Goal: Transaction & Acquisition: Register for event/course

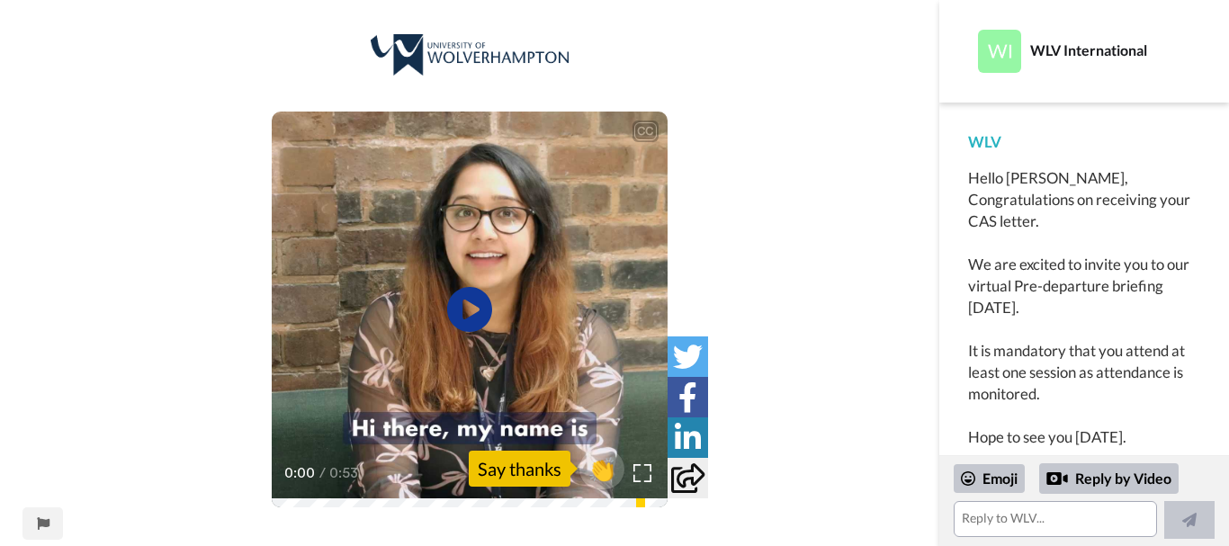
click at [991, 55] on img at bounding box center [999, 51] width 43 height 43
click at [471, 309] on icon "Play/Pause" at bounding box center [470, 309] width 48 height 85
click at [469, 300] on icon at bounding box center [470, 310] width 48 height 48
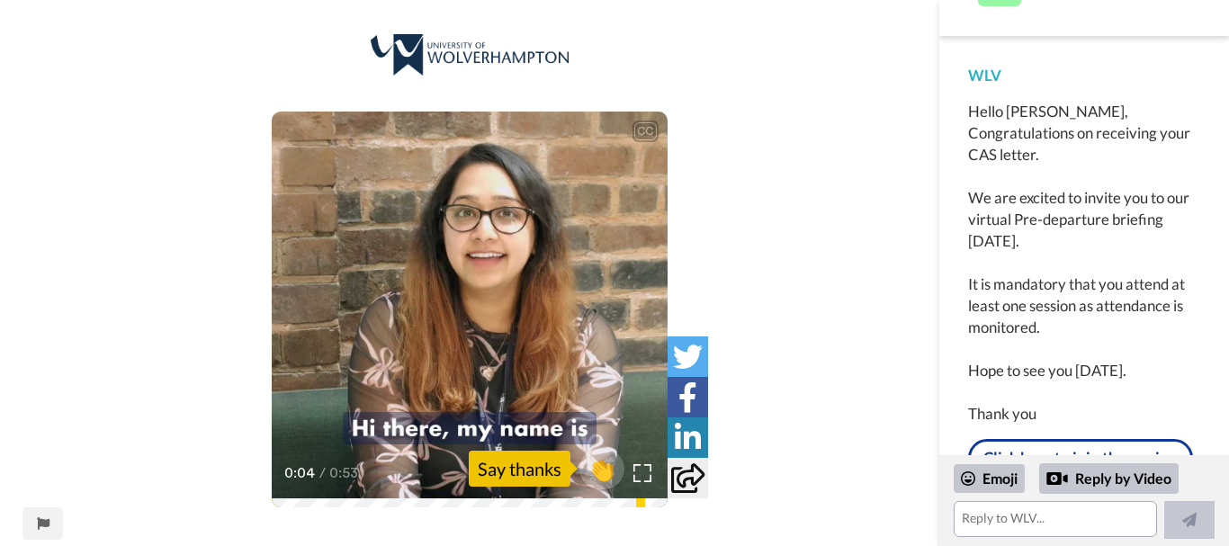
scroll to position [131, 0]
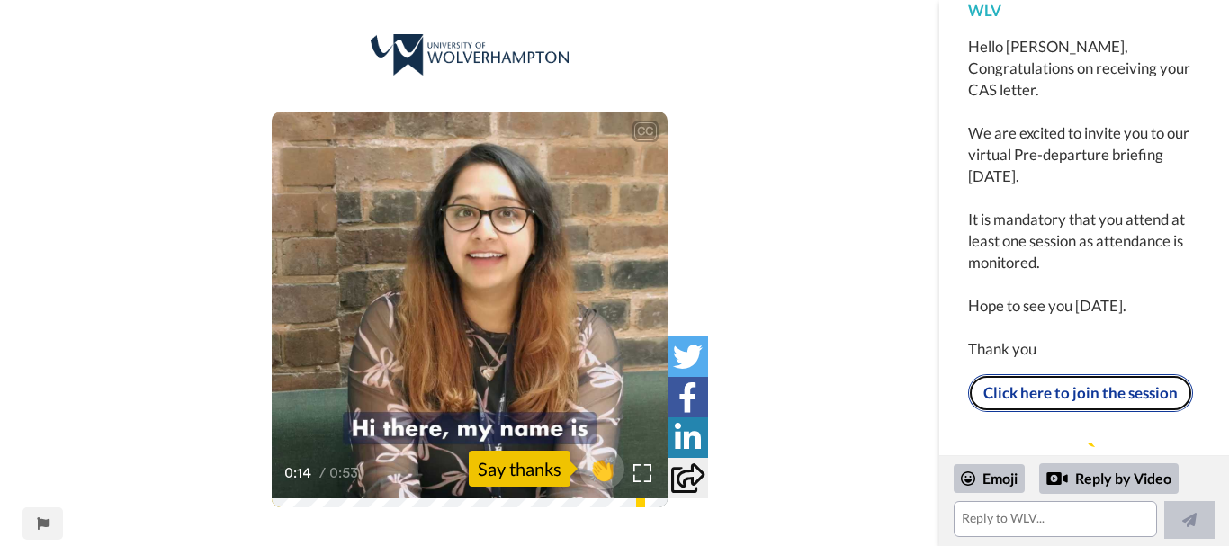
click at [1041, 374] on link "Click here to join the session" at bounding box center [1080, 393] width 225 height 38
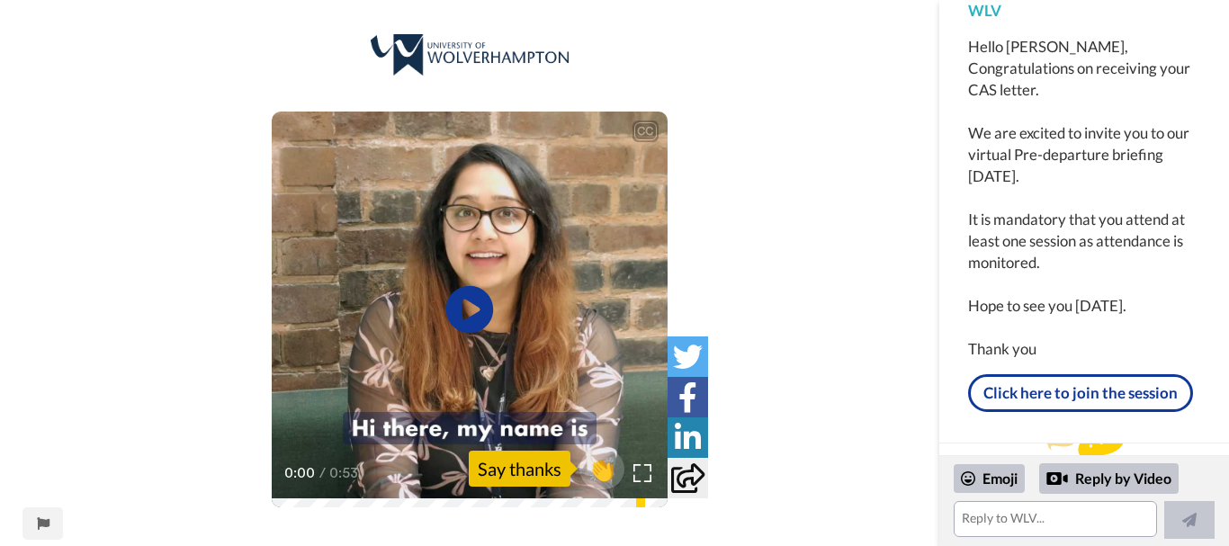
click at [472, 314] on icon "Play/Pause" at bounding box center [470, 309] width 48 height 85
